Goal: Transaction & Acquisition: Obtain resource

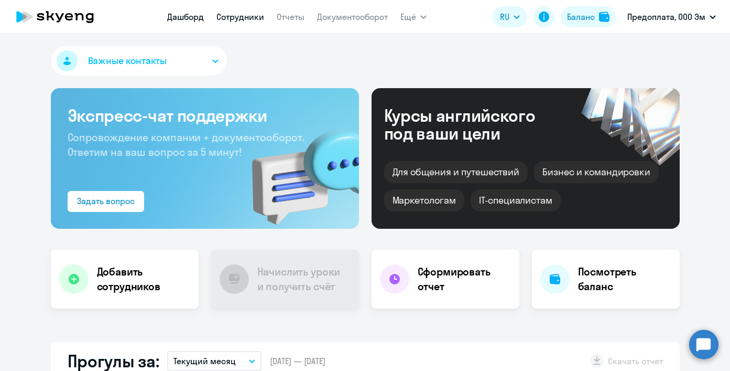
click at [240, 18] on link "Сотрудники" at bounding box center [240, 17] width 48 height 10
select select "30"
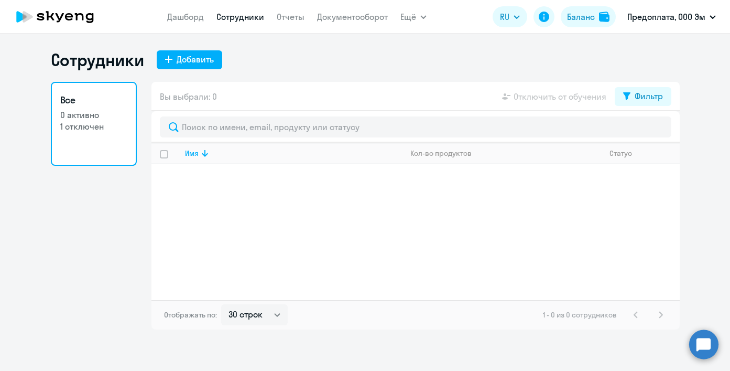
click at [100, 135] on link "Все 0 активно 1 отключен" at bounding box center [94, 124] width 86 height 84
click at [281, 18] on link "Отчеты" at bounding box center [291, 17] width 28 height 10
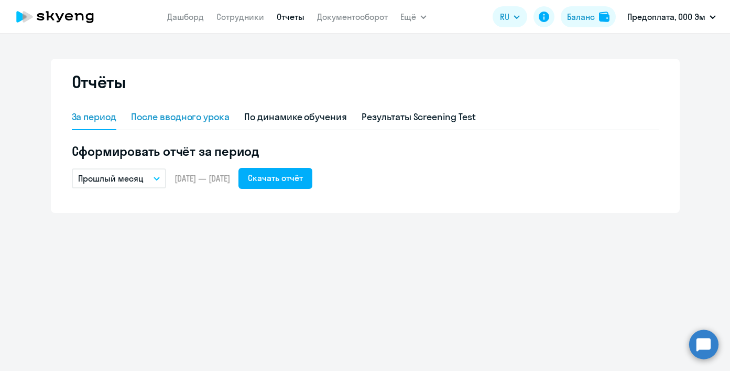
click at [199, 117] on div "После вводного урока" at bounding box center [180, 117] width 99 height 14
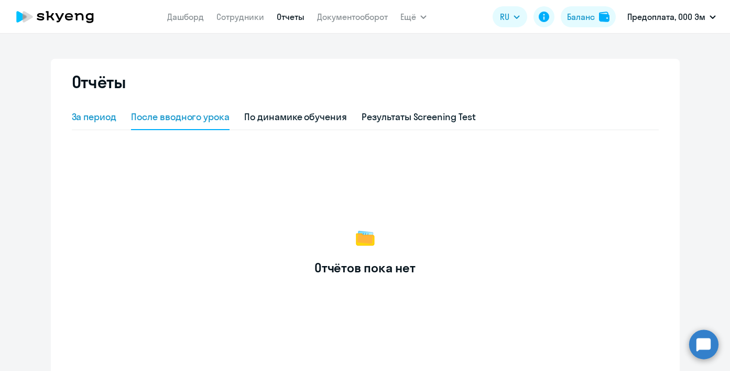
click at [106, 113] on div "За период" at bounding box center [94, 117] width 45 height 14
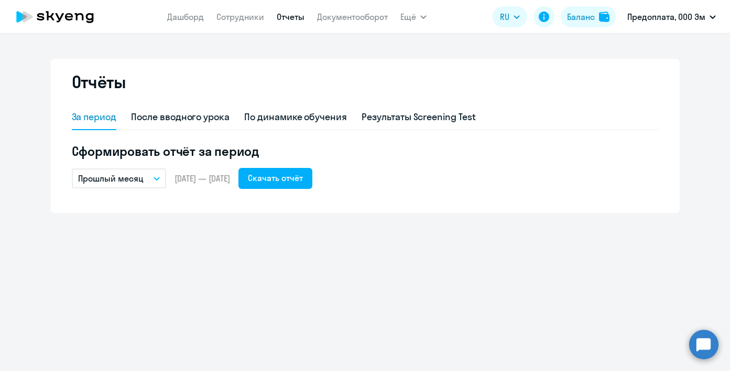
click at [126, 188] on button "Прошлый месяц" at bounding box center [119, 178] width 94 height 20
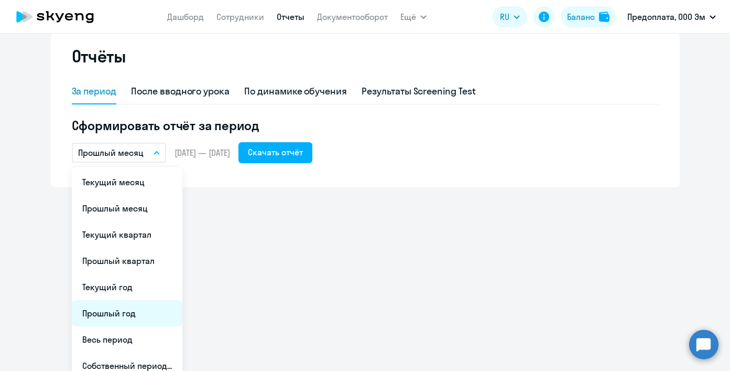
scroll to position [26, 0]
click at [119, 313] on li "Прошлый год" at bounding box center [127, 312] width 111 height 26
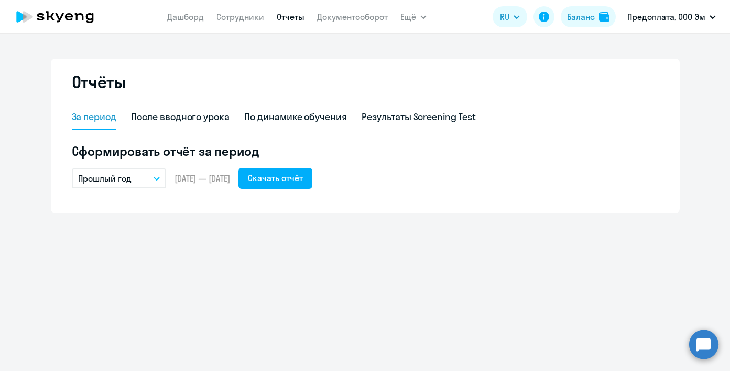
click at [124, 180] on p "Прошлый год" at bounding box center [104, 178] width 53 height 13
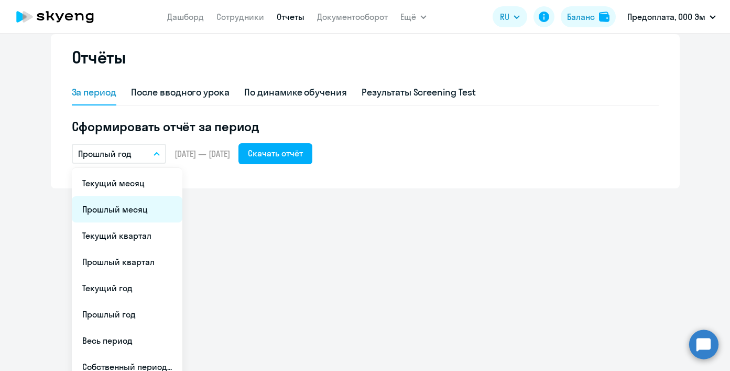
scroll to position [30, 0]
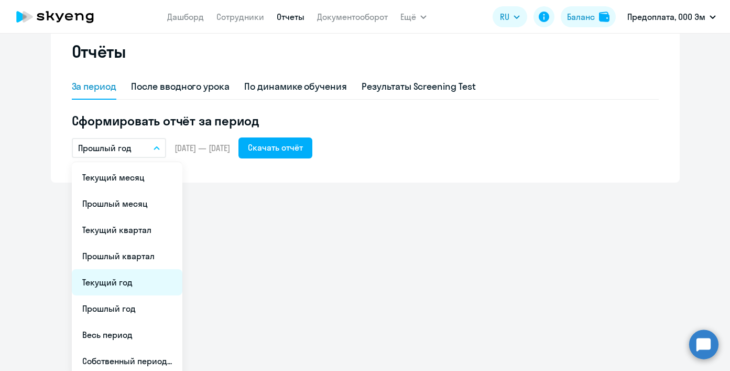
click at [120, 275] on li "Текущий год" at bounding box center [127, 282] width 111 height 26
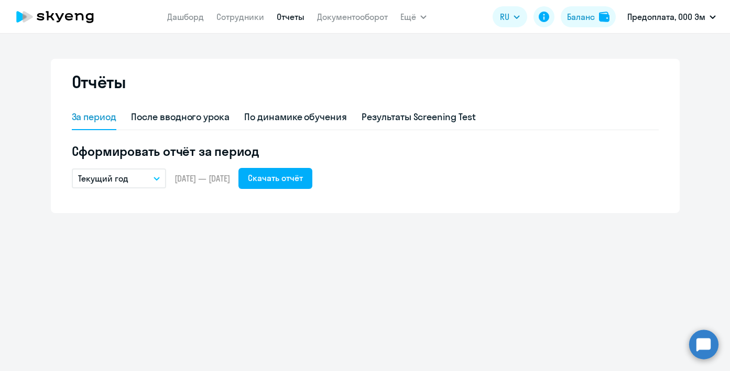
scroll to position [0, 0]
click at [271, 182] on button "Скачать отчёт" at bounding box center [275, 178] width 74 height 21
click at [289, 116] on div "По динамике обучения" at bounding box center [295, 117] width 103 height 14
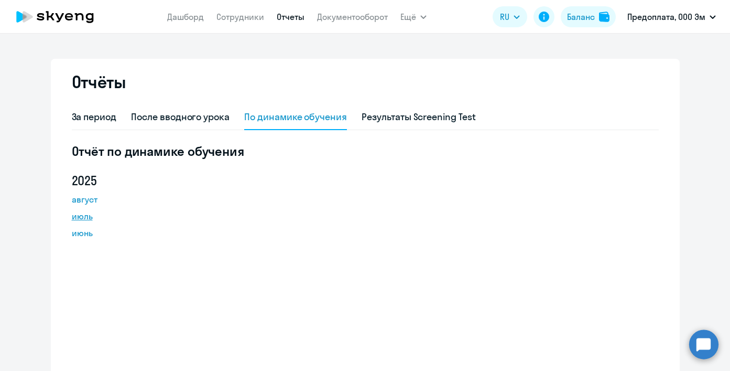
click at [86, 215] on link "июль" at bounding box center [119, 216] width 94 height 13
